Goal: Transaction & Acquisition: Purchase product/service

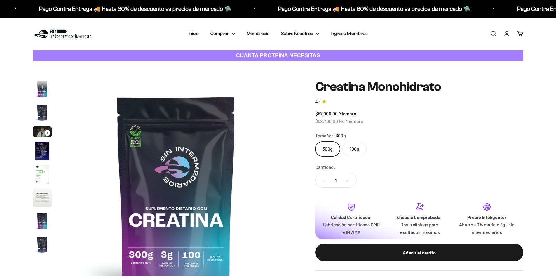
scroll to position [24, 0]
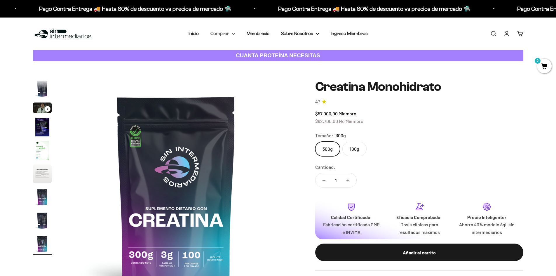
click at [228, 35] on summary "Comprar" at bounding box center [222, 34] width 24 height 8
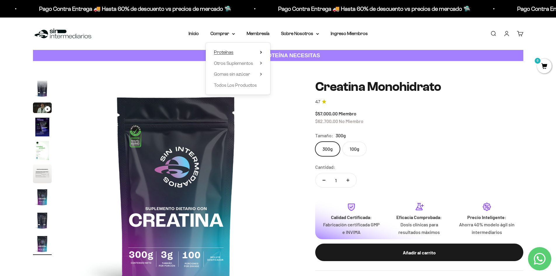
click at [248, 50] on summary "Proteínas" at bounding box center [238, 52] width 48 height 8
click at [287, 63] on span "Whey" at bounding box center [284, 63] width 12 height 5
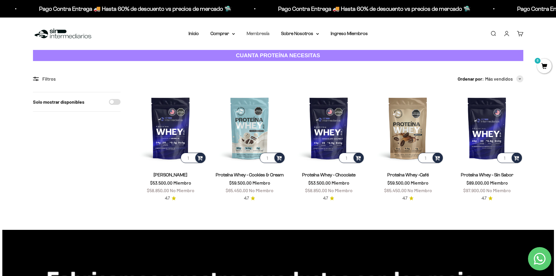
click at [265, 33] on link "Membresía" at bounding box center [257, 33] width 23 height 5
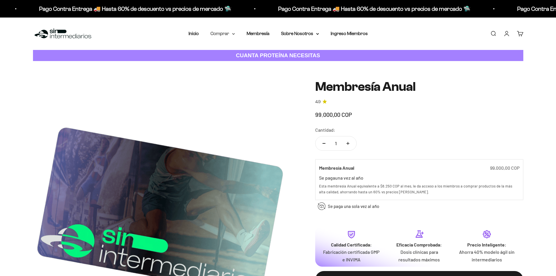
click at [222, 33] on summary "Comprar" at bounding box center [222, 34] width 24 height 8
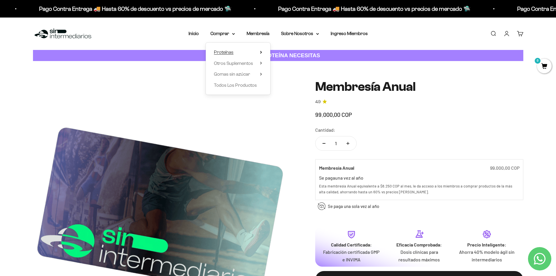
click at [229, 52] on span "Proteínas" at bounding box center [224, 52] width 20 height 5
click at [287, 62] on span "Whey" at bounding box center [284, 63] width 12 height 5
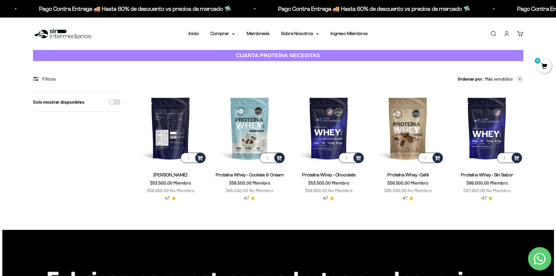
click at [180, 134] on img at bounding box center [170, 128] width 72 height 72
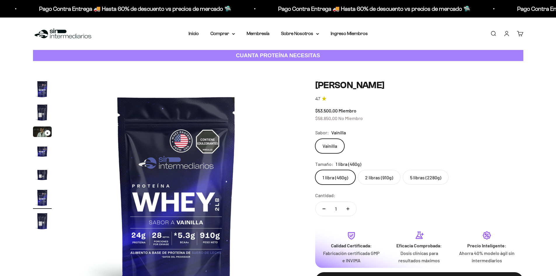
scroll to position [0, 1142]
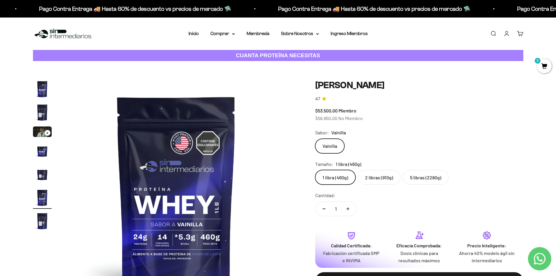
click at [388, 178] on label "2 libras (910g)" at bounding box center [379, 177] width 43 height 15
click at [315, 170] on input "2 libras (910g)" at bounding box center [315, 169] width 0 height 0
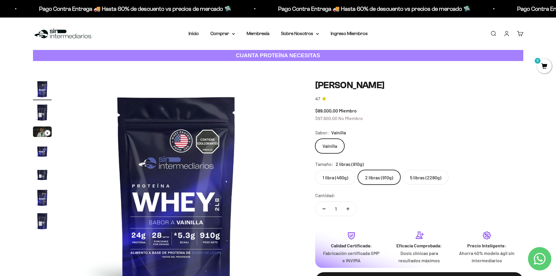
click at [413, 181] on label "5 libras (2280g)" at bounding box center [425, 177] width 46 height 15
click at [315, 170] on input "5 libras (2280g)" at bounding box center [315, 169] width 0 height 0
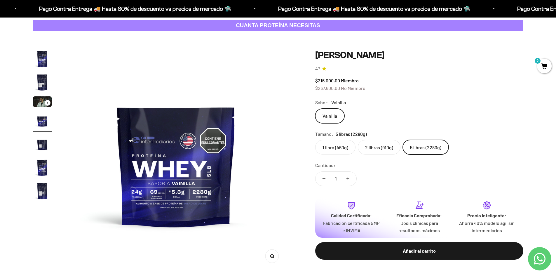
scroll to position [58, 0]
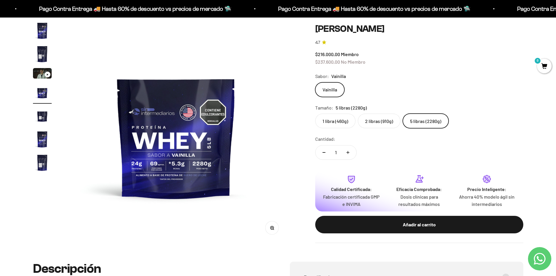
click at [387, 118] on label "2 libras (910g)" at bounding box center [379, 120] width 43 height 15
click at [315, 113] on input "2 libras (910g)" at bounding box center [315, 113] width 0 height 0
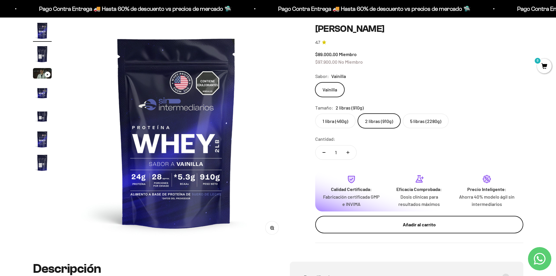
click at [432, 226] on div "Añadir al carrito" at bounding box center [419, 224] width 185 height 8
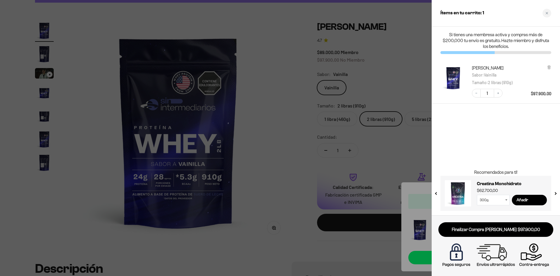
click at [273, 174] on div at bounding box center [280, 138] width 560 height 276
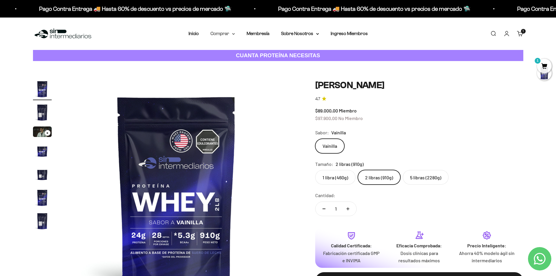
click at [220, 34] on summary "Comprar" at bounding box center [222, 34] width 24 height 8
click at [253, 63] on span "Otros Suplementos" at bounding box center [233, 63] width 39 height 8
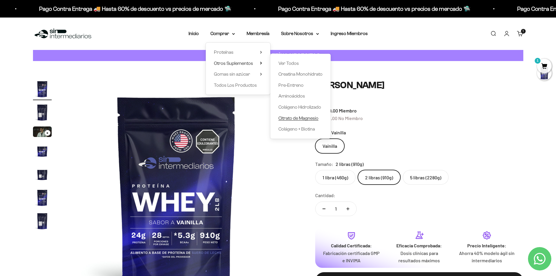
click at [293, 118] on span "Citrato de Magnesio" at bounding box center [298, 117] width 40 height 5
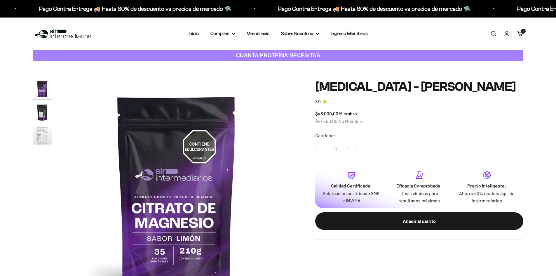
scroll to position [29, 0]
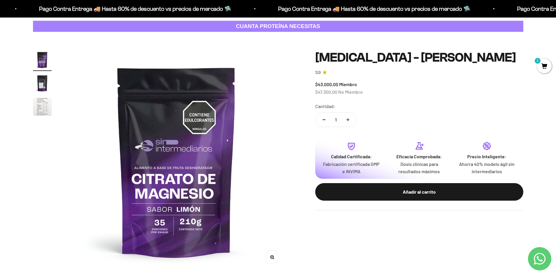
click at [38, 109] on img "Ir al artículo 3" at bounding box center [42, 106] width 19 height 19
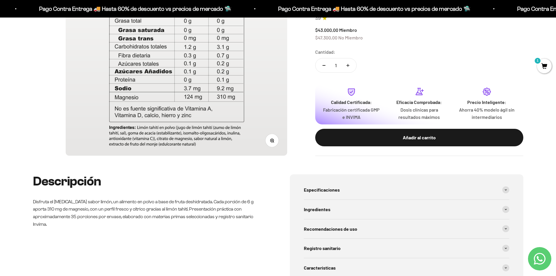
scroll to position [0, 0]
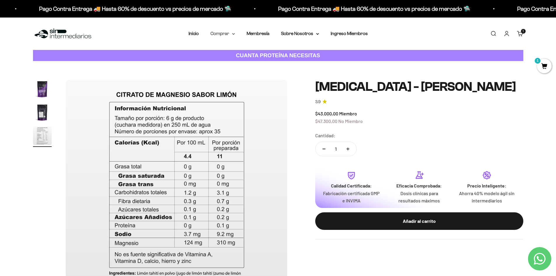
click at [227, 33] on summary "Comprar" at bounding box center [222, 34] width 24 height 8
click at [236, 75] on span "Gomas sin azúcar" at bounding box center [232, 73] width 36 height 5
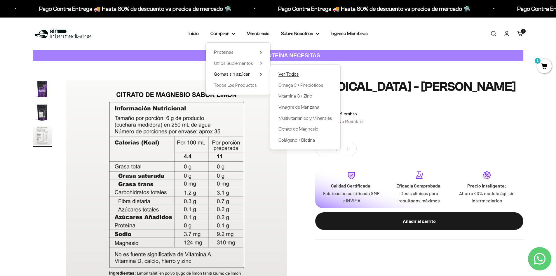
click at [295, 75] on span "Ver Todos" at bounding box center [288, 73] width 20 height 5
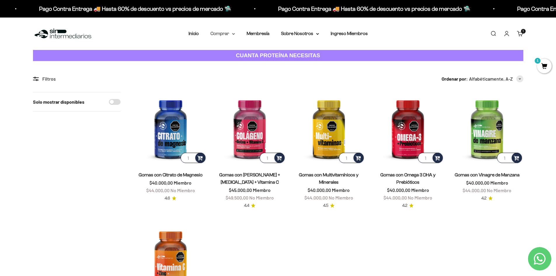
click at [221, 31] on summary "Comprar" at bounding box center [222, 34] width 24 height 8
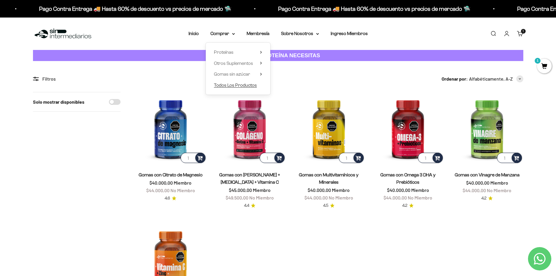
click at [251, 86] on span "Todos Los Productos" at bounding box center [235, 85] width 43 height 5
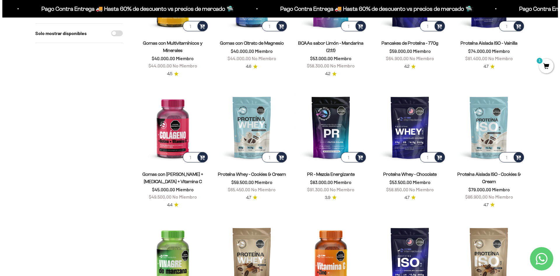
scroll to position [29, 0]
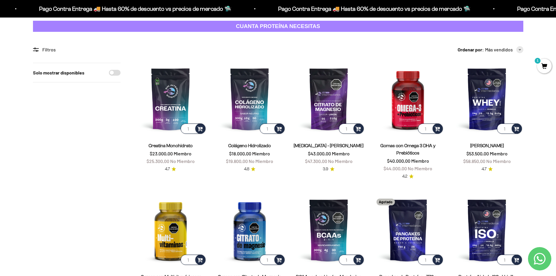
click at [544, 64] on span "1" at bounding box center [544, 66] width 15 height 15
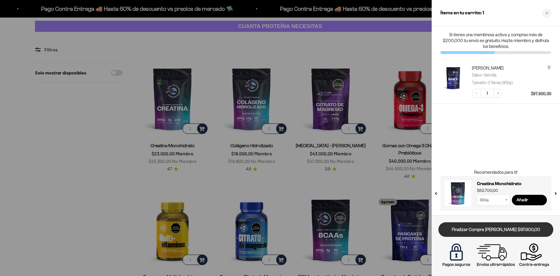
click at [511, 231] on link "Finalizar Compra [PERSON_NAME] $97.900,00" at bounding box center [495, 229] width 115 height 15
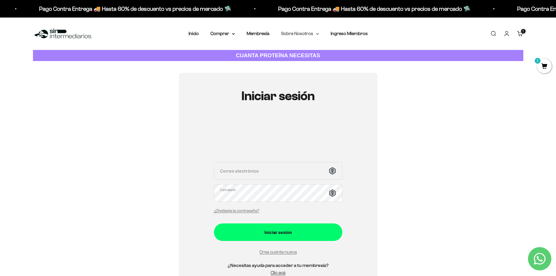
click at [301, 34] on summary "Sobre Nosotros" at bounding box center [300, 34] width 38 height 8
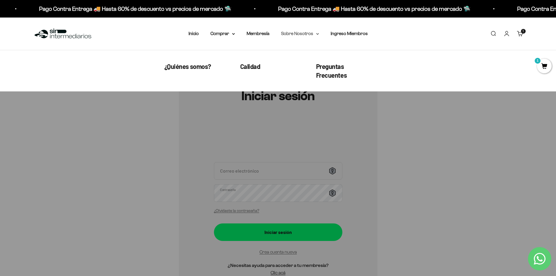
click at [301, 35] on summary "Sobre Nosotros" at bounding box center [300, 34] width 38 height 8
